Goal: Task Accomplishment & Management: Manage account settings

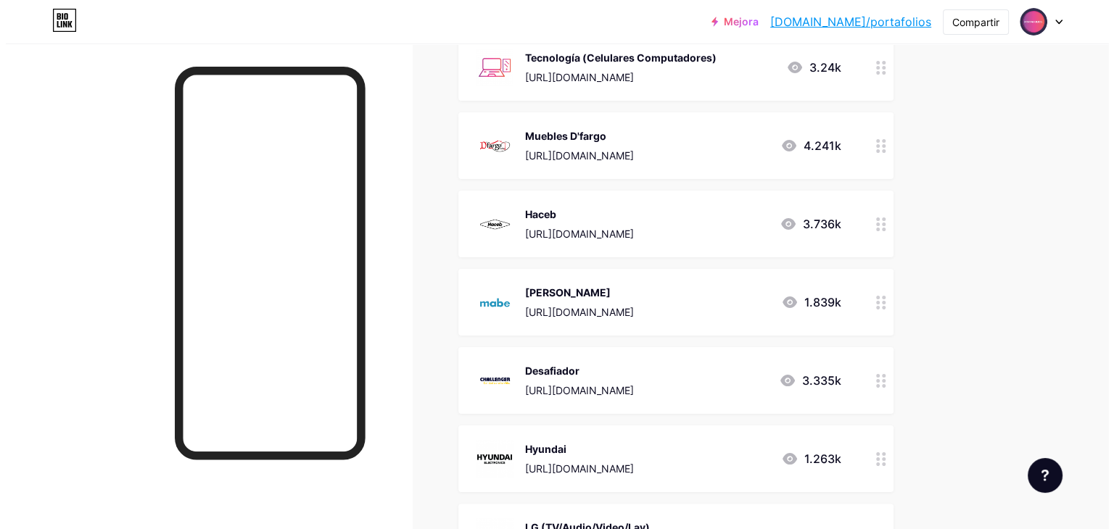
scroll to position [218, 0]
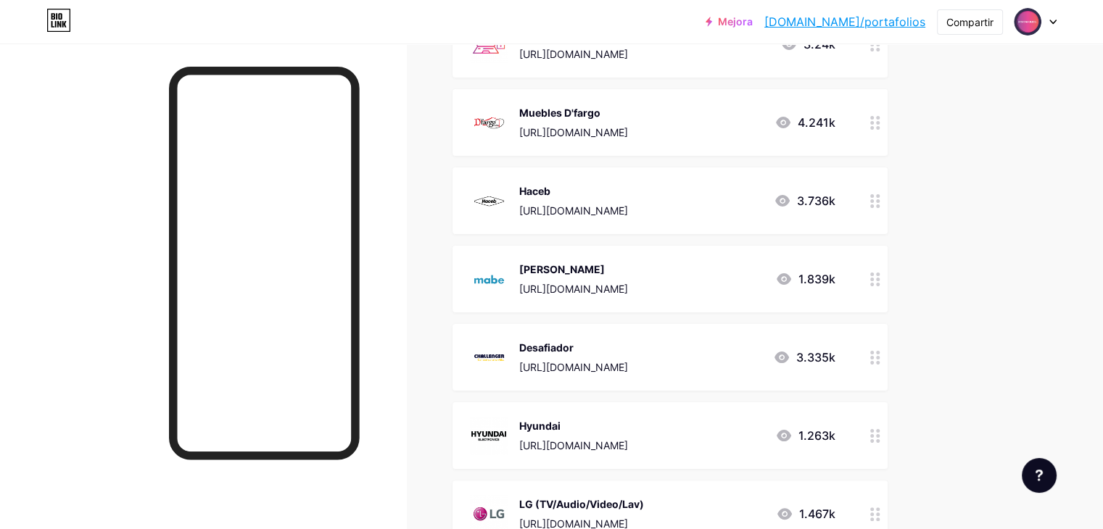
click at [625, 276] on div "[PERSON_NAME]" at bounding box center [573, 269] width 109 height 15
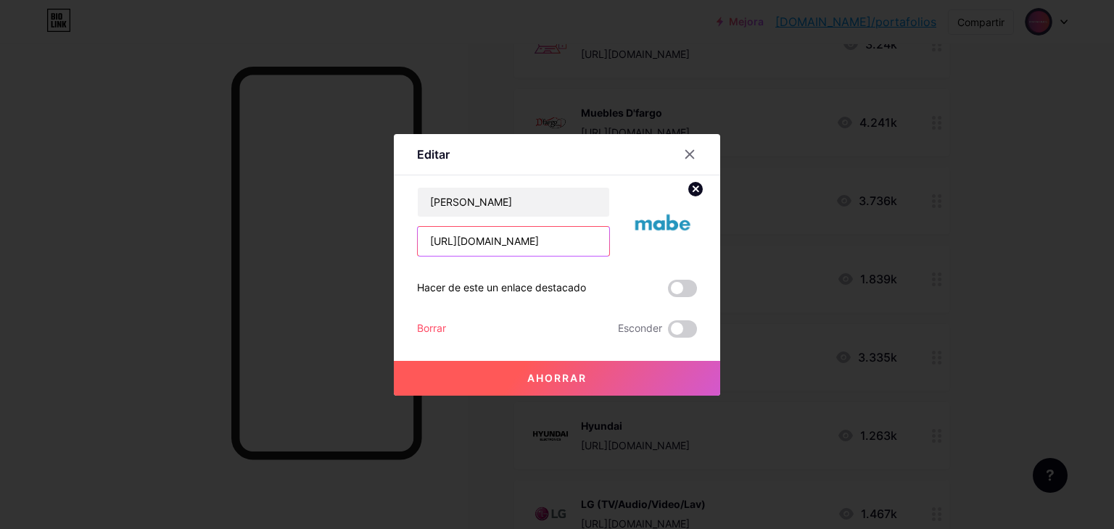
scroll to position [0, 268]
drag, startPoint x: 420, startPoint y: 239, endPoint x: 762, endPoint y: 243, distance: 342.4
click at [762, 243] on div "Editar Contenido YouTube Reproduce videos de YouTube sin salir de tu página. AG…" at bounding box center [557, 264] width 1114 height 529
paste input "[URL][DOMAIN_NAME]"
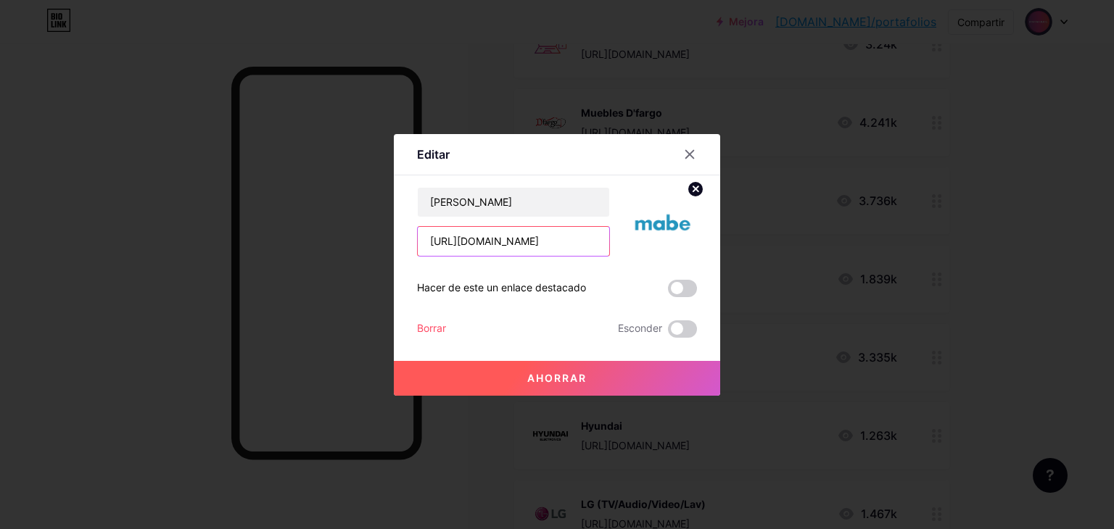
scroll to position [0, 263]
type input "[URL][DOMAIN_NAME]"
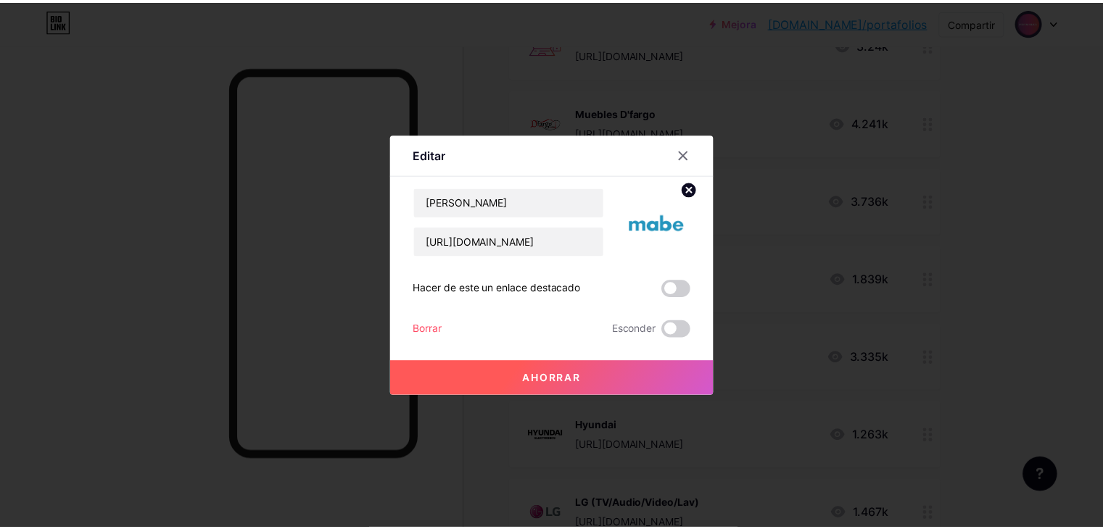
scroll to position [0, 0]
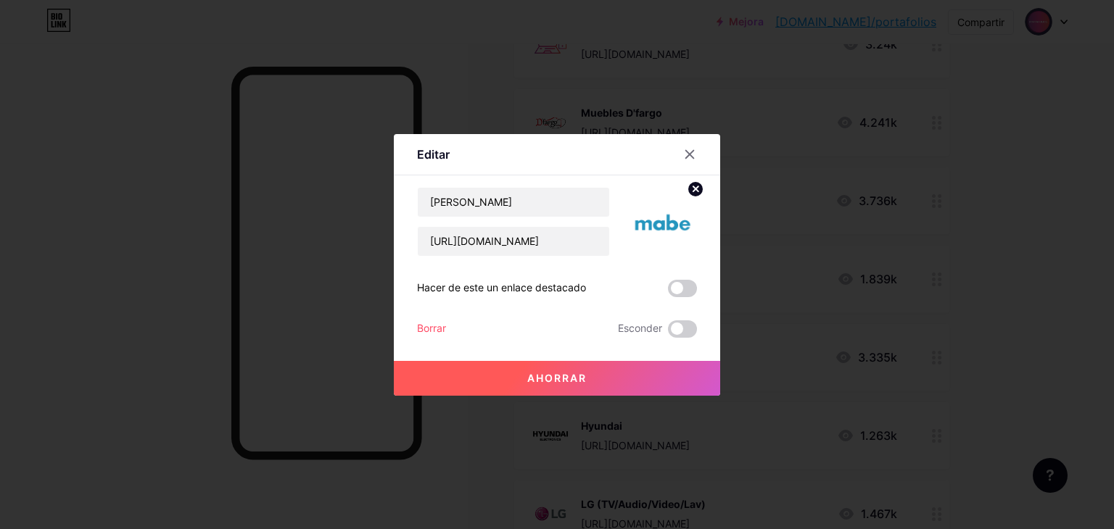
click at [553, 366] on button "Ahorrar" at bounding box center [557, 378] width 326 height 35
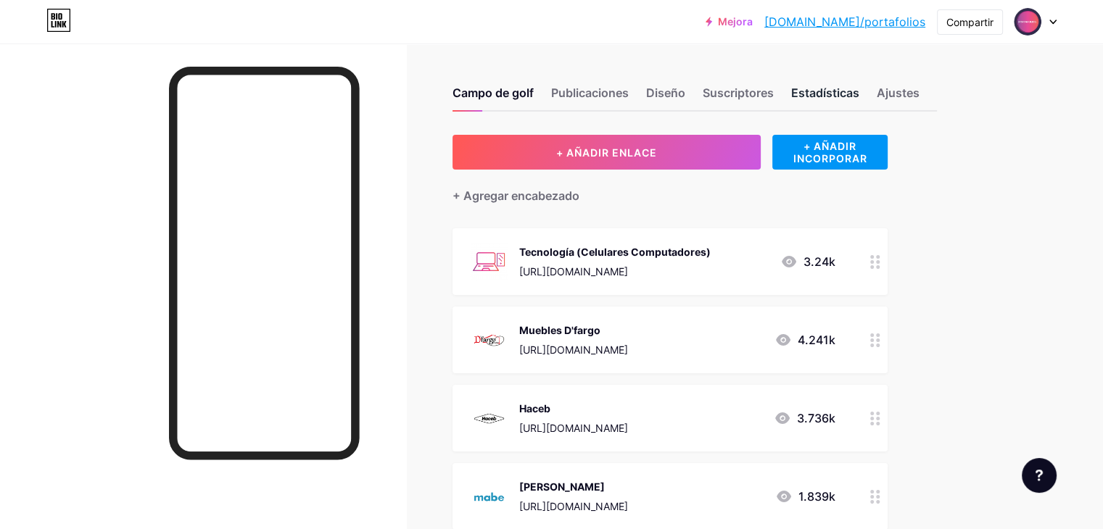
click at [860, 101] on div "Estadísticas" at bounding box center [825, 97] width 68 height 26
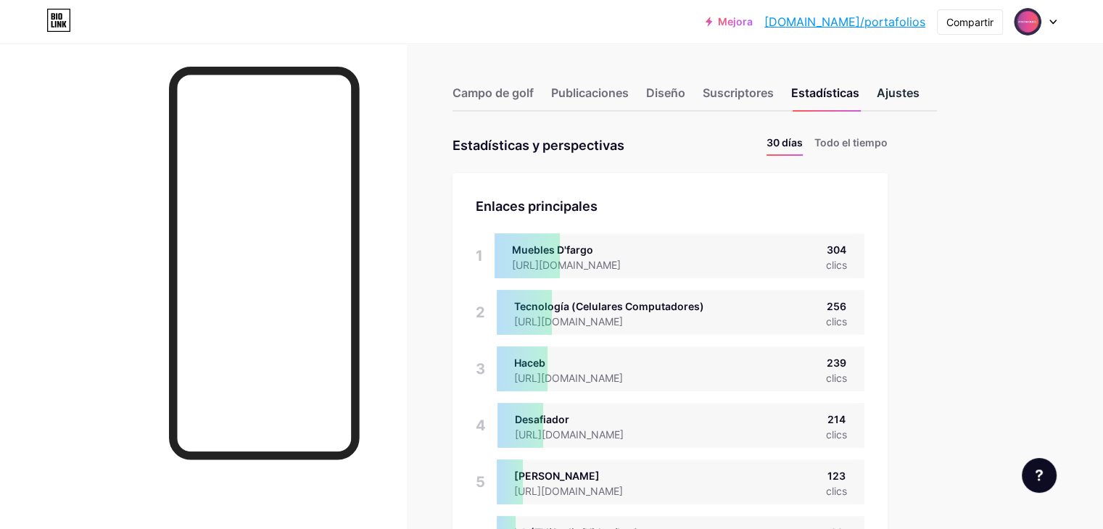
click at [920, 96] on font "Ajustes" at bounding box center [898, 93] width 43 height 15
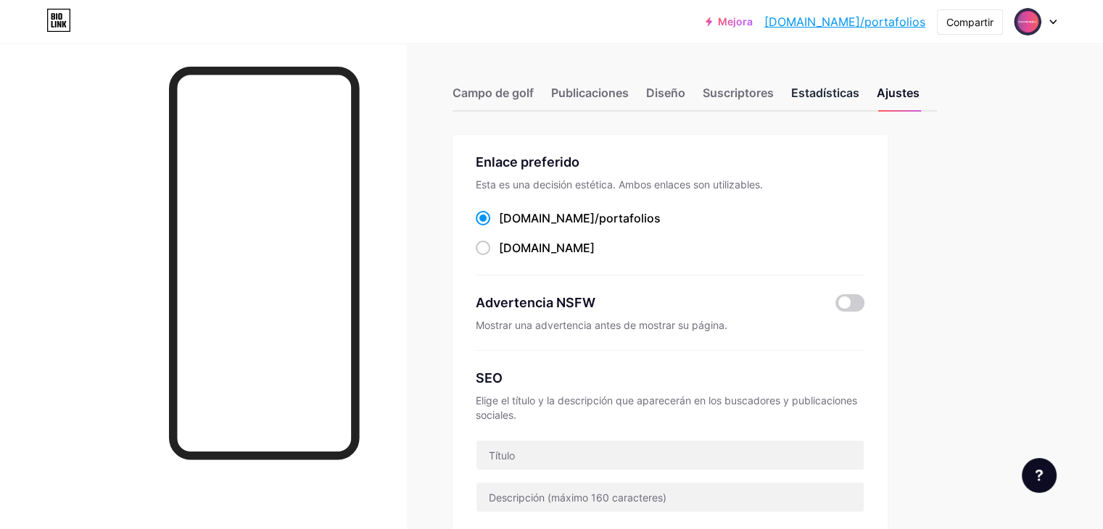
click at [860, 89] on font "Estadísticas" at bounding box center [825, 93] width 68 height 15
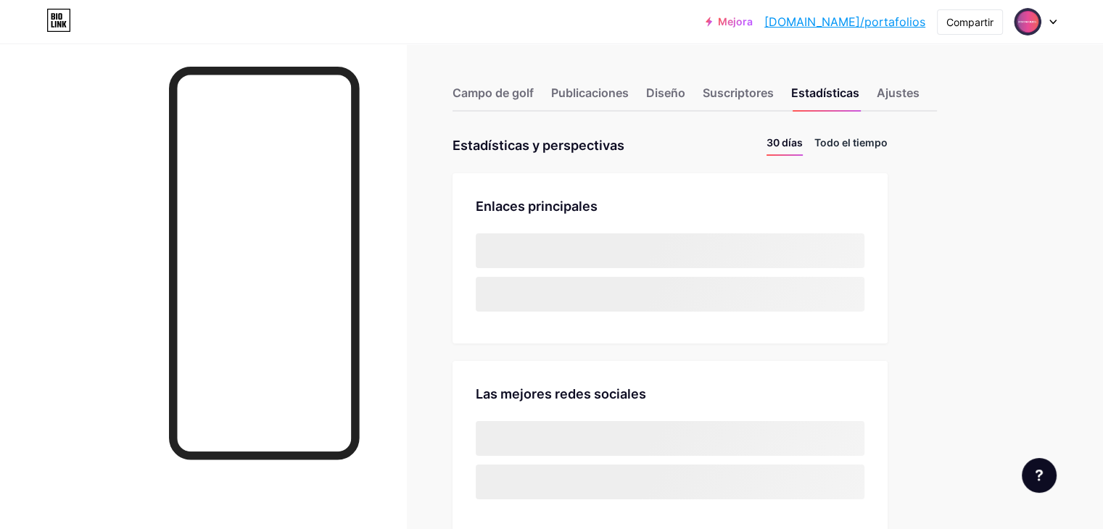
scroll to position [529, 1103]
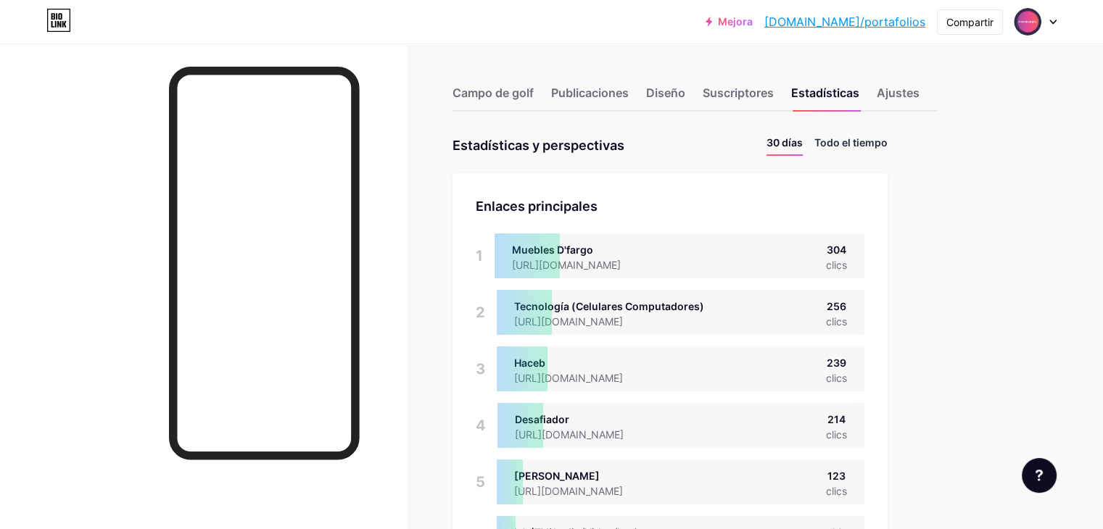
click at [888, 141] on font "Todo el tiempo" at bounding box center [851, 142] width 73 height 12
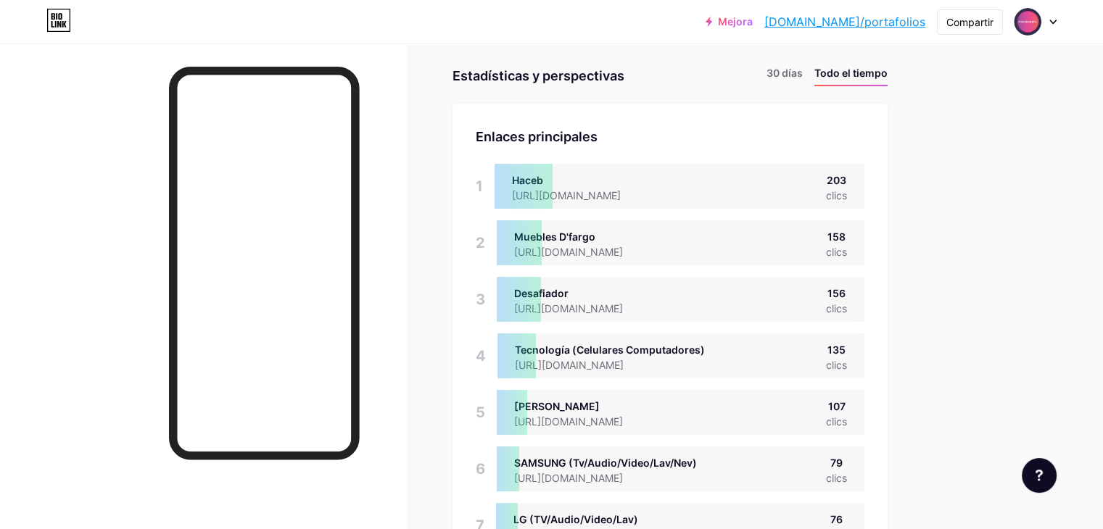
scroll to position [0, 0]
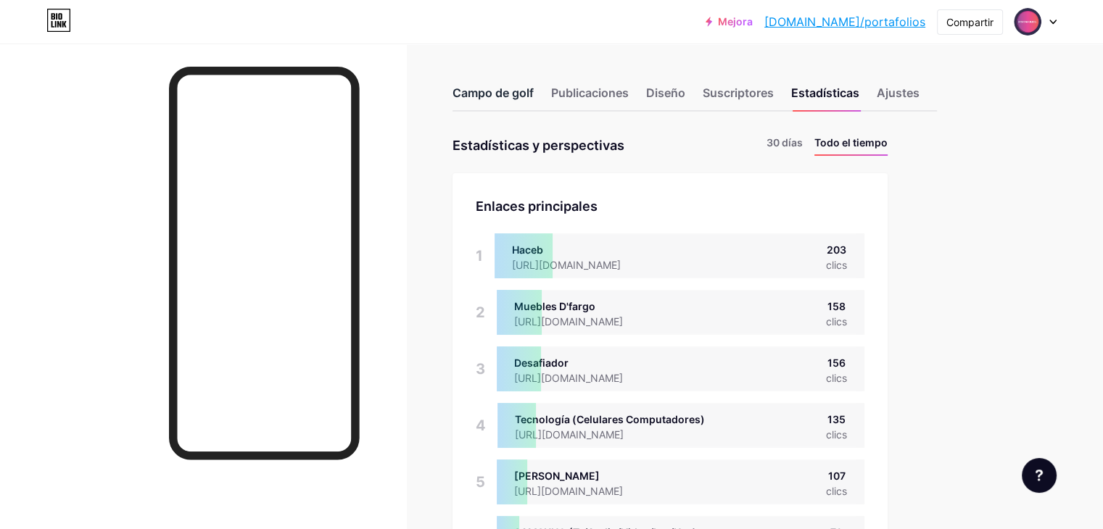
click at [534, 88] on font "Campo de golf" at bounding box center [493, 93] width 81 height 15
